Goal: Find specific page/section: Find specific page/section

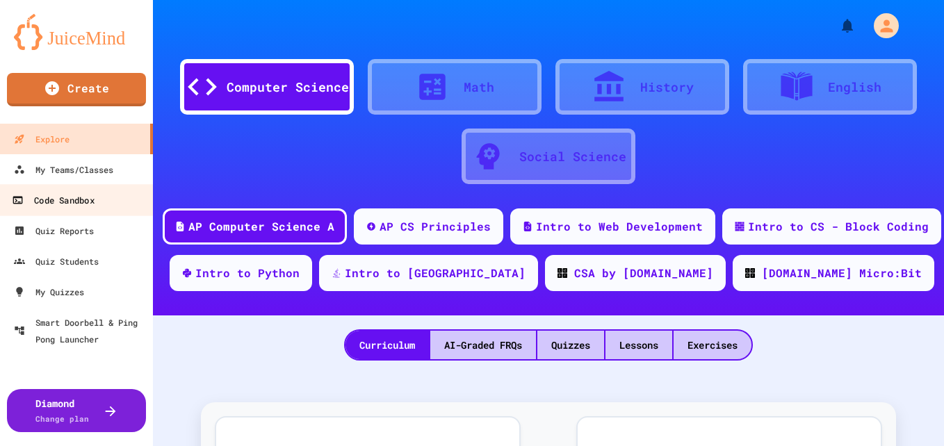
click at [49, 203] on div "Code Sandbox" at bounding box center [53, 200] width 82 height 17
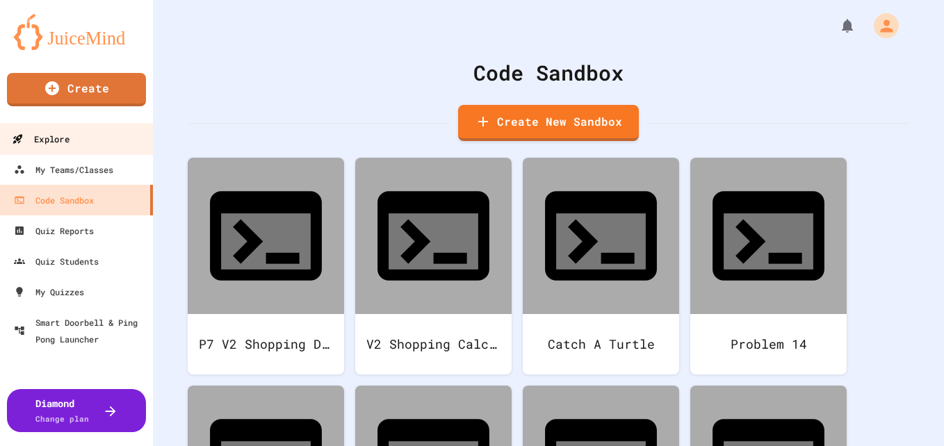
click at [115, 153] on link "Explore" at bounding box center [76, 138] width 157 height 31
